Goal: Find specific page/section: Find specific page/section

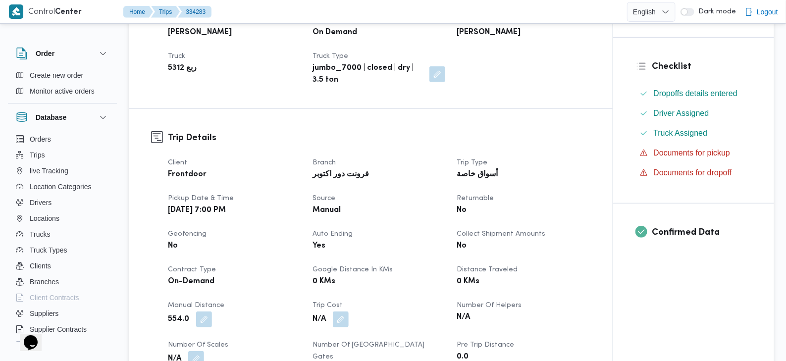
scroll to position [507, 0]
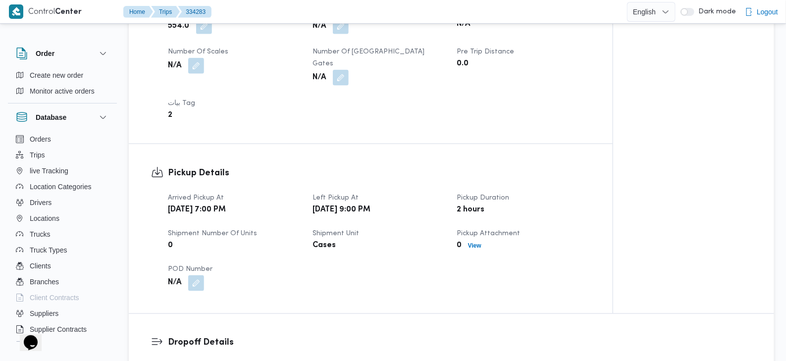
click at [392, 145] on div "Pickup Details Arrived Pickup At Thu, Aug 28, 2025 7:00 PM Left Pickup At Thu, …" at bounding box center [371, 228] width 484 height 169
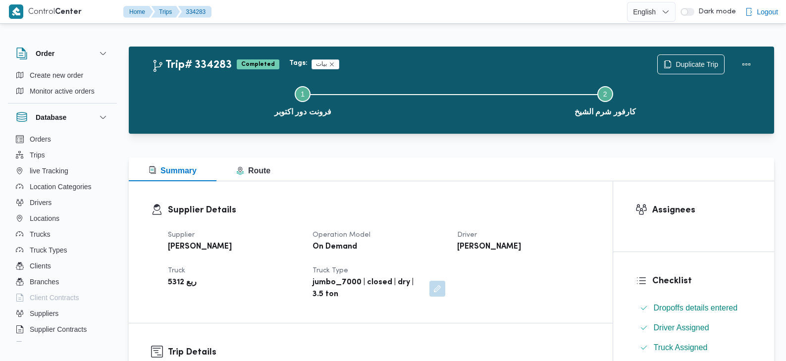
scroll to position [507, 0]
